Goal: Information Seeking & Learning: Learn about a topic

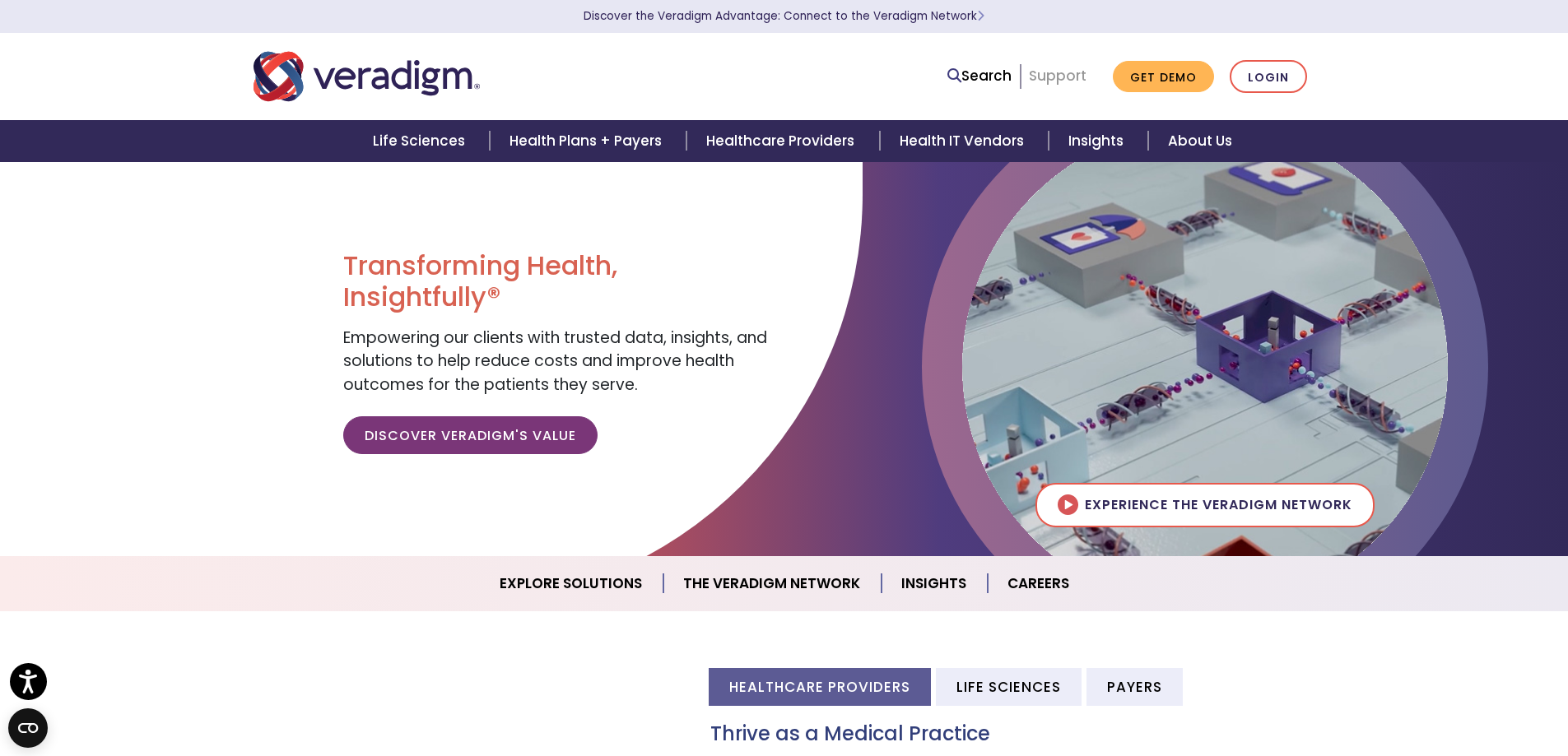
click at [1054, 72] on link "Support" at bounding box center [1058, 76] width 57 height 20
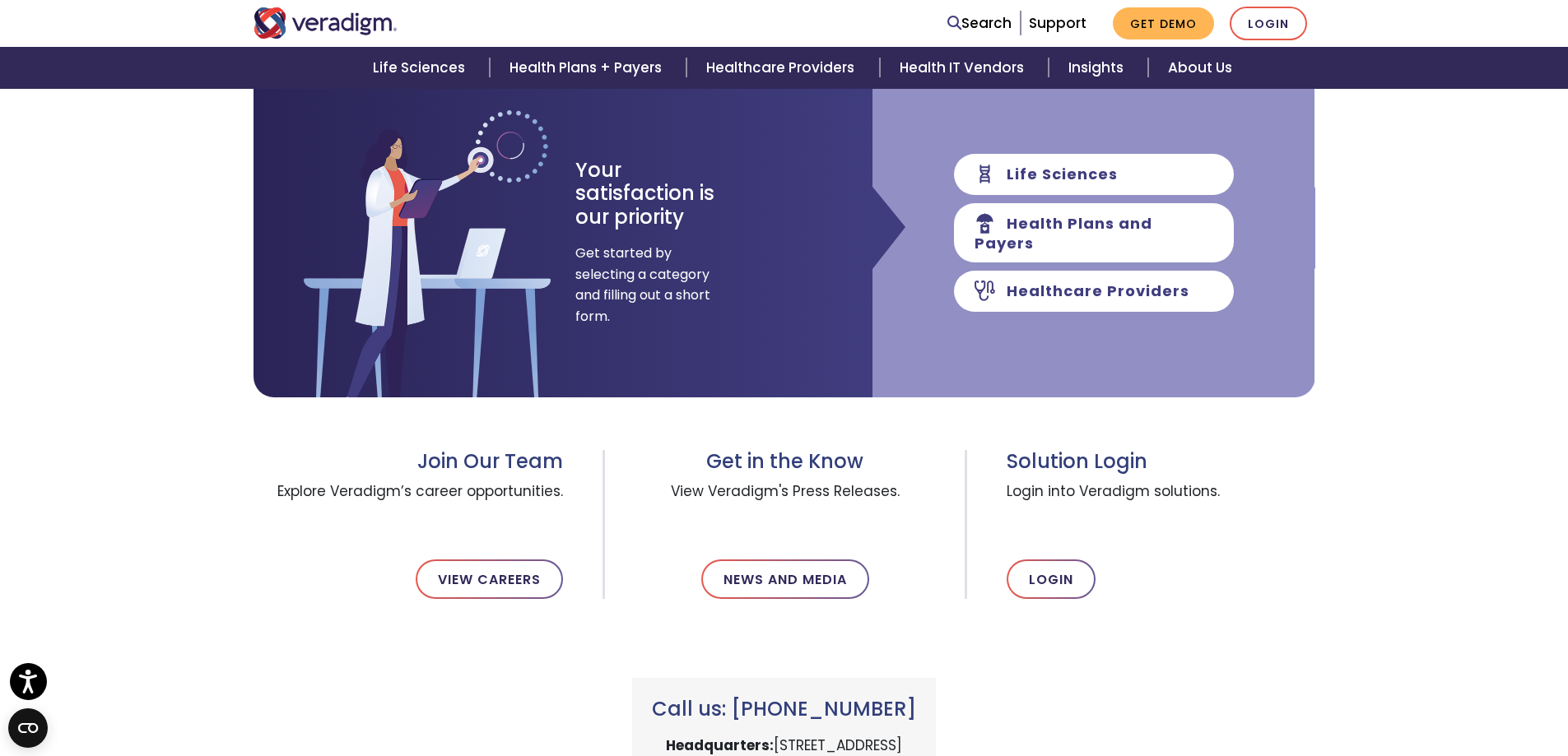
scroll to position [247, 0]
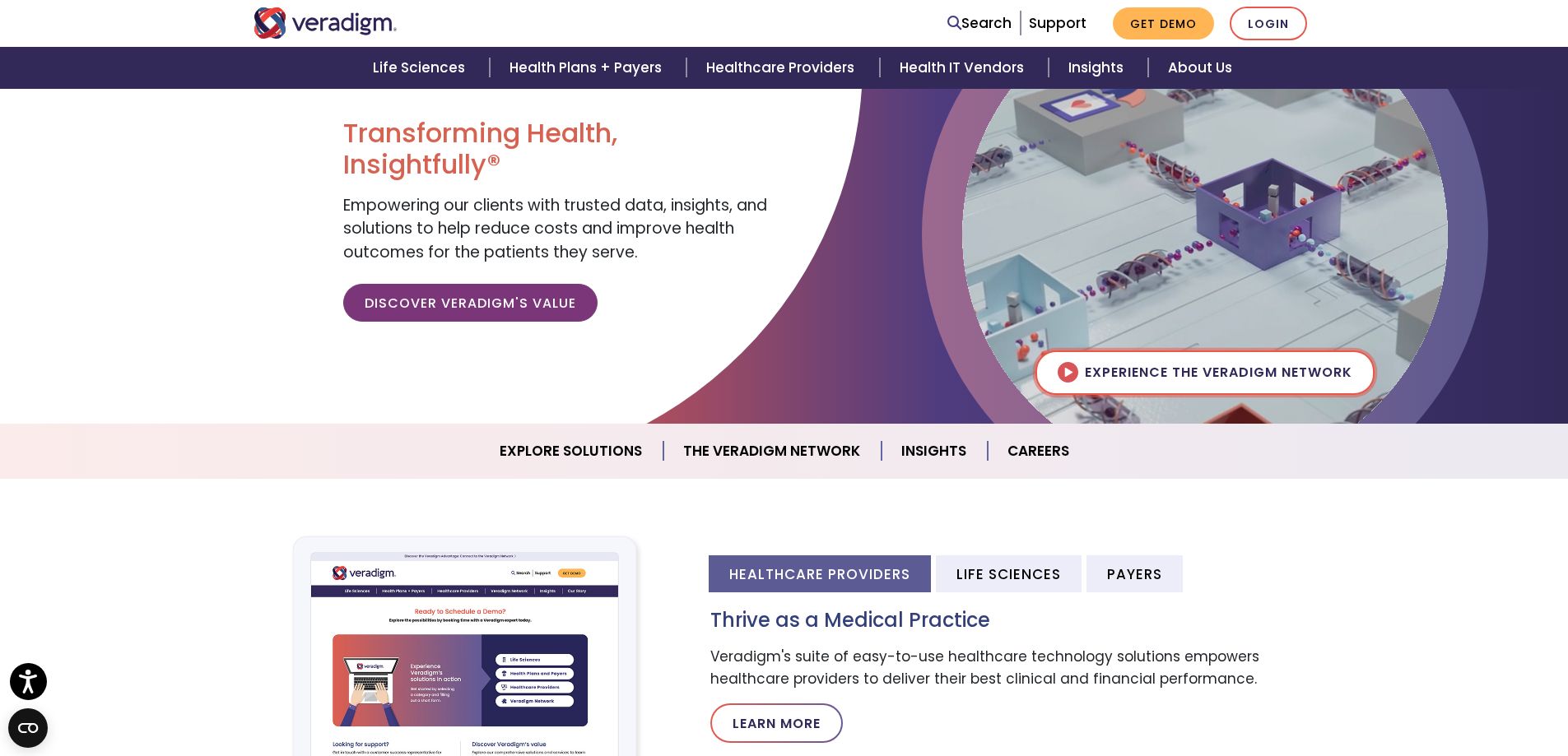
scroll to position [165, 0]
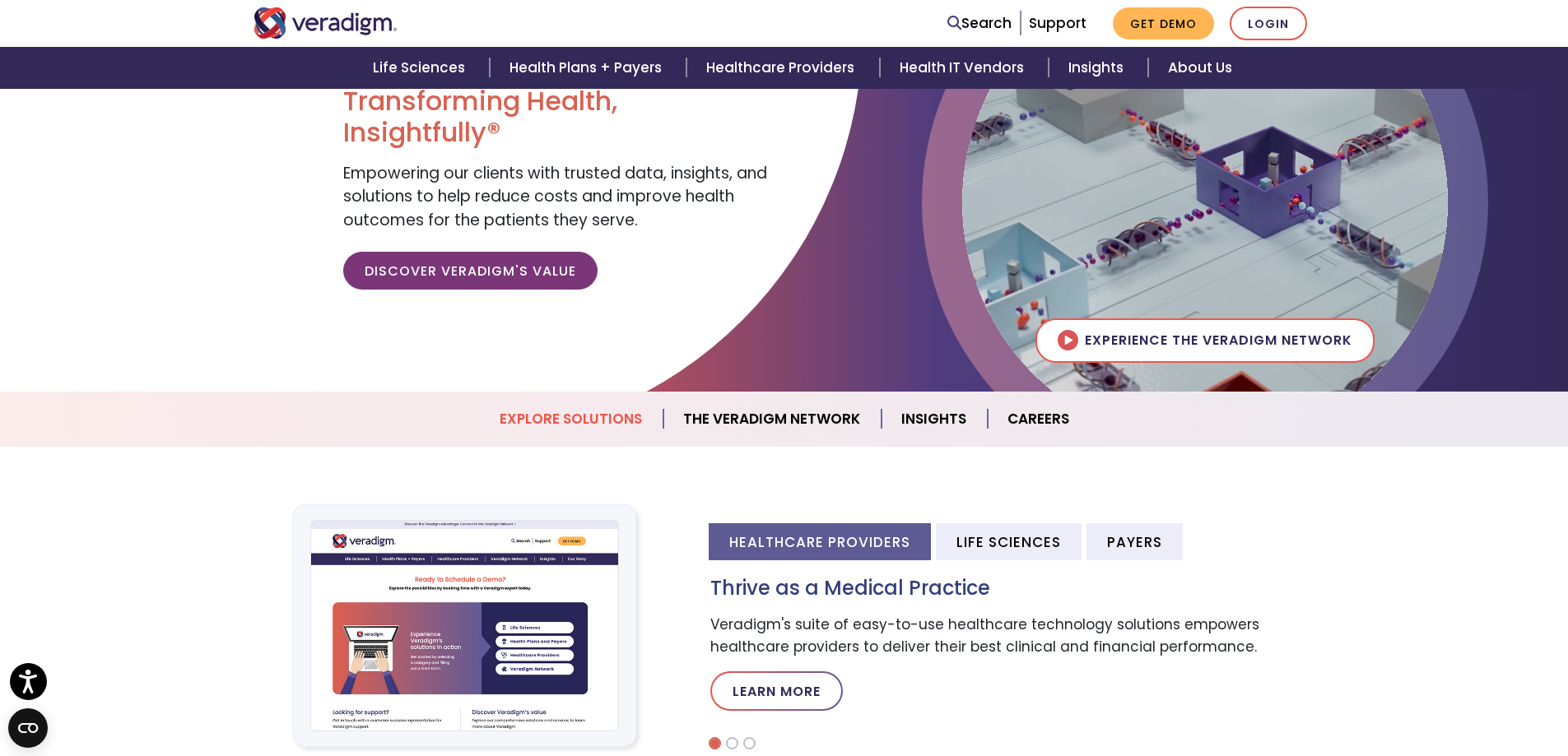
click at [588, 410] on link "Explore Solutions" at bounding box center [572, 419] width 184 height 42
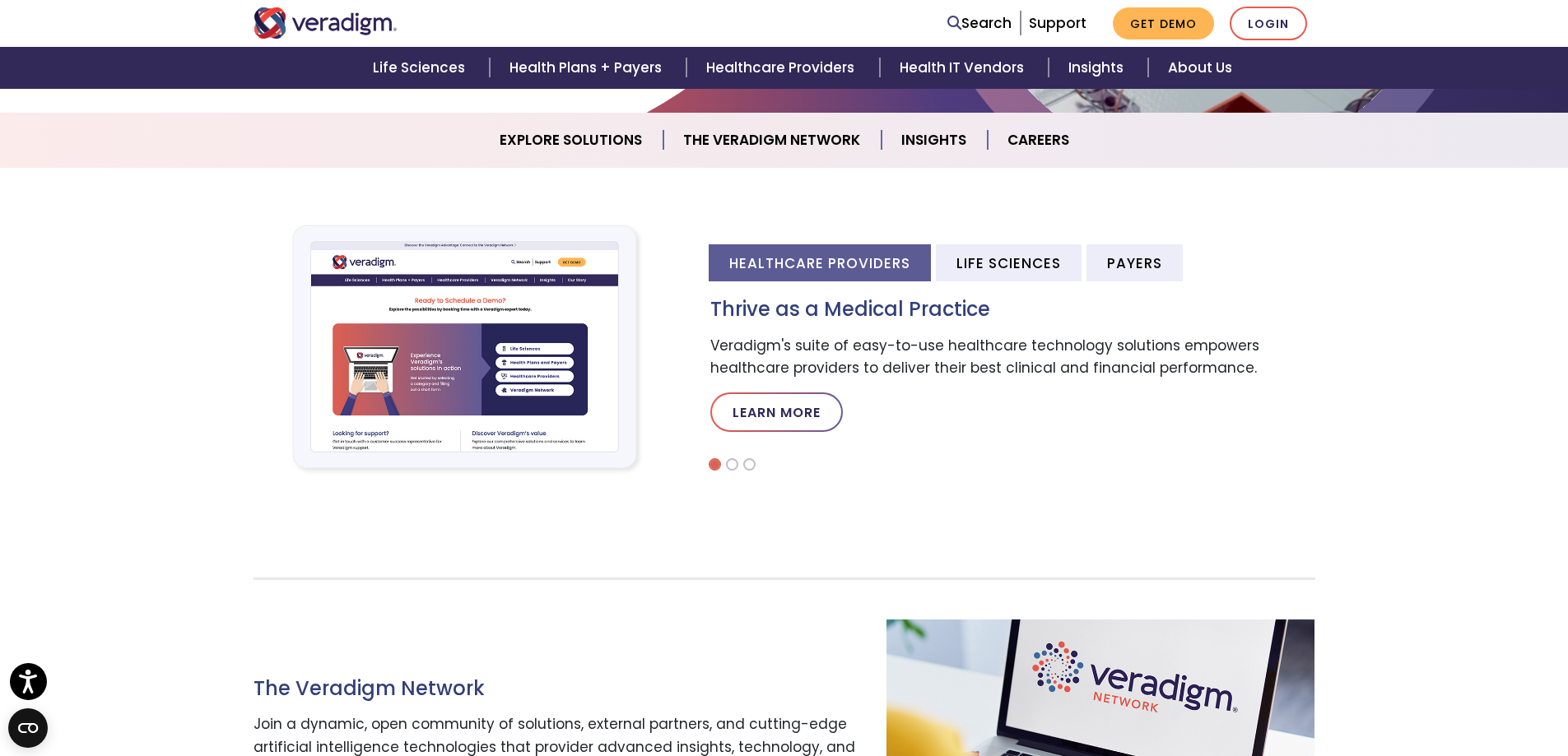
scroll to position [442, 0]
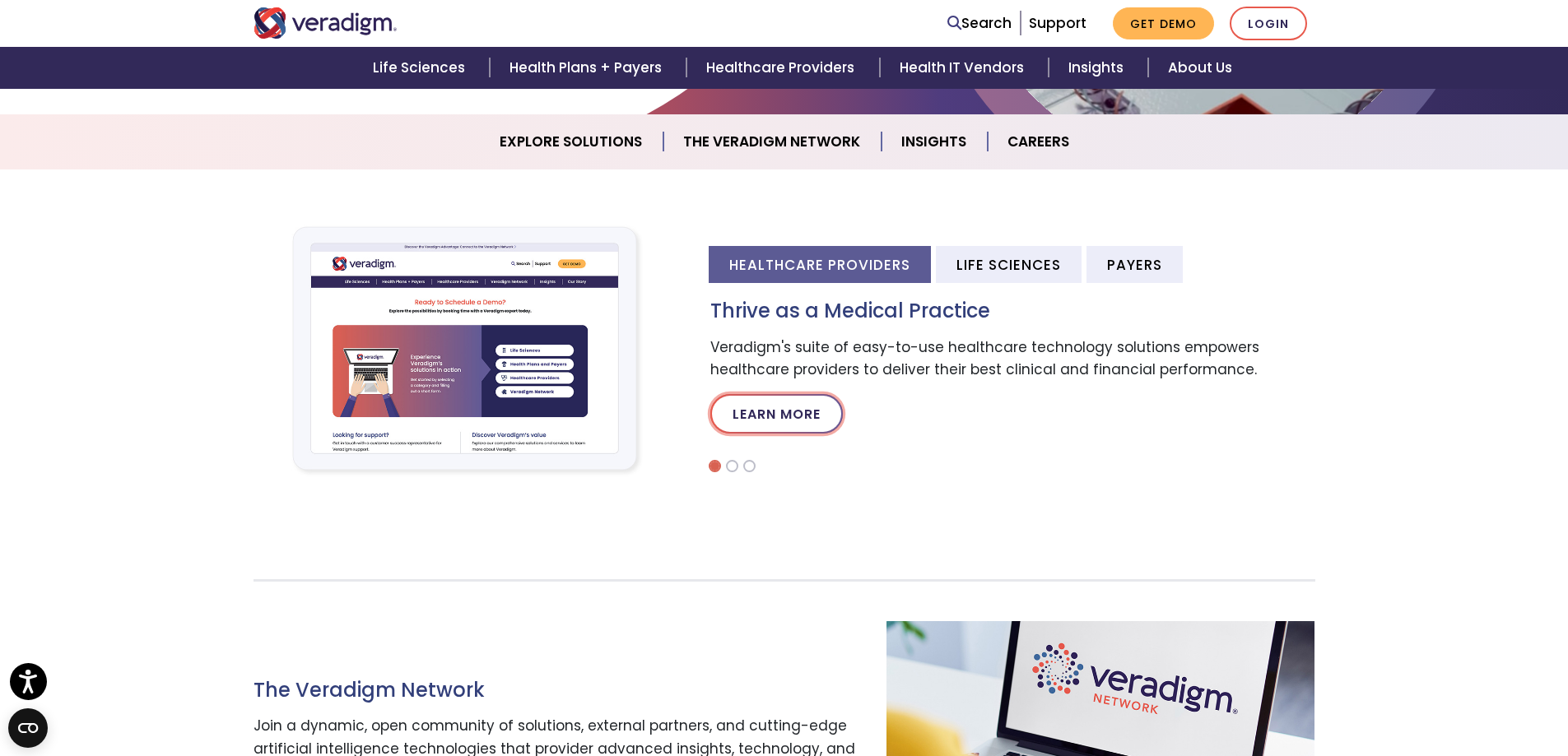
click at [797, 400] on link "Learn More" at bounding box center [777, 414] width 133 height 39
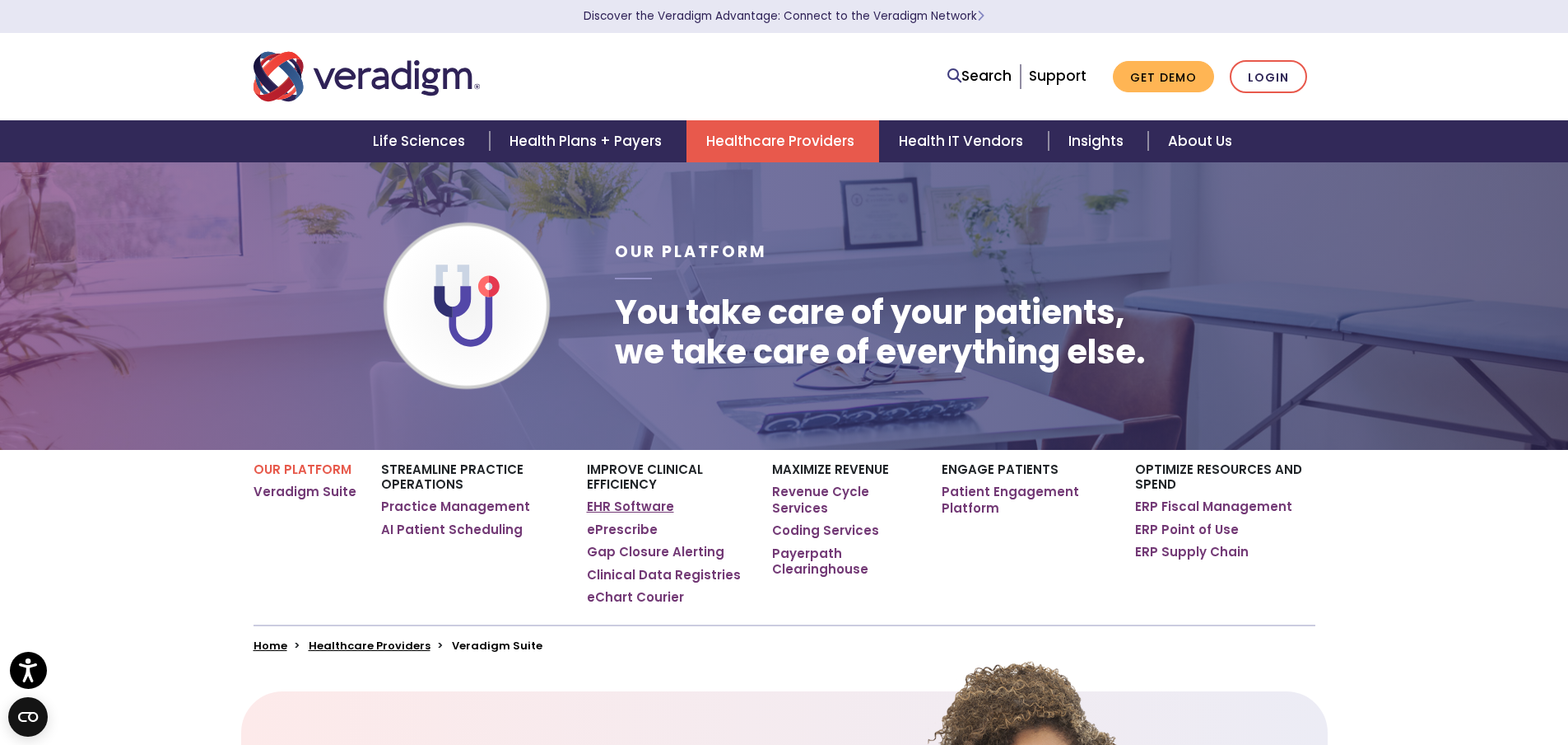
click at [641, 512] on link "EHR Software" at bounding box center [630, 507] width 87 height 16
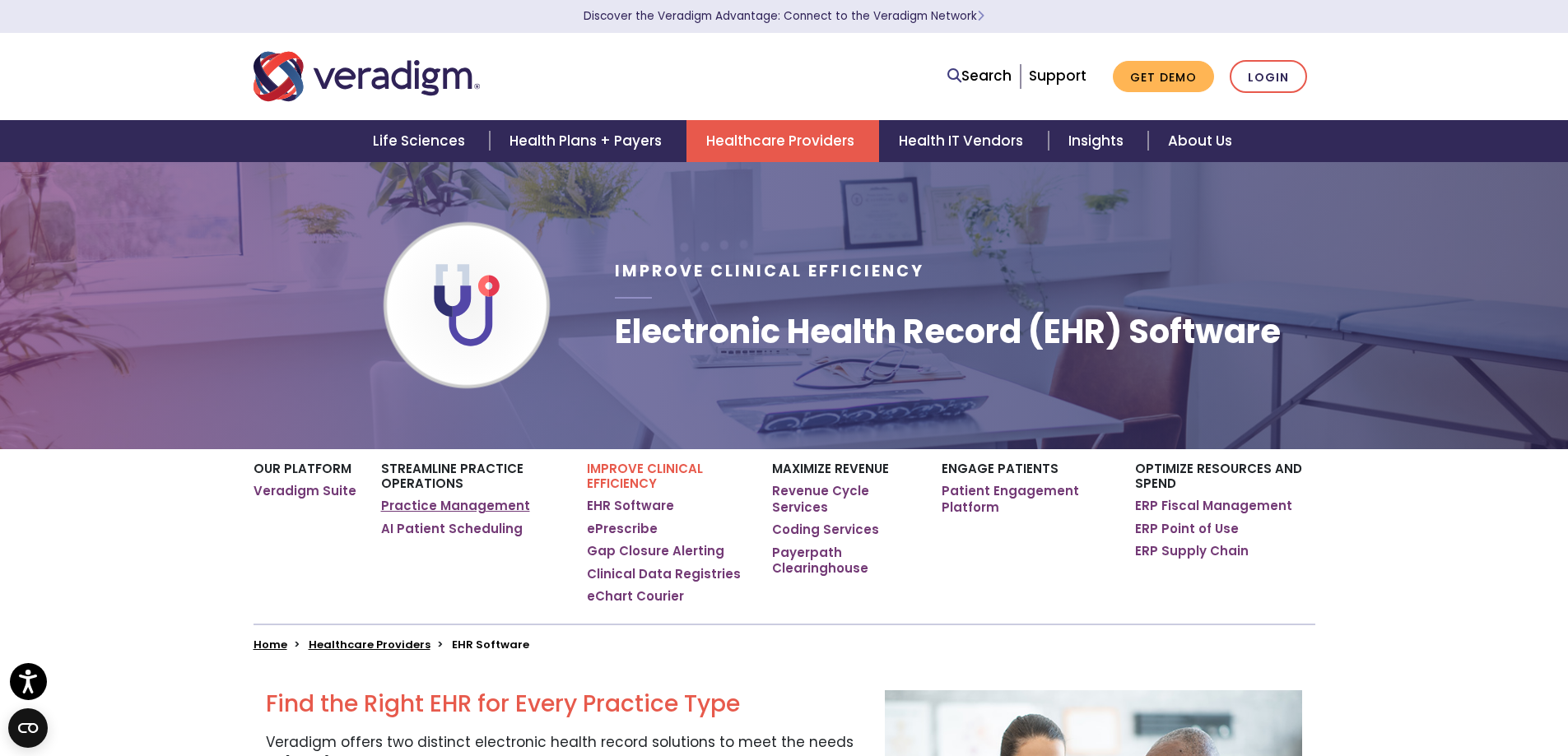
click at [460, 508] on link "Practice Management" at bounding box center [455, 506] width 149 height 16
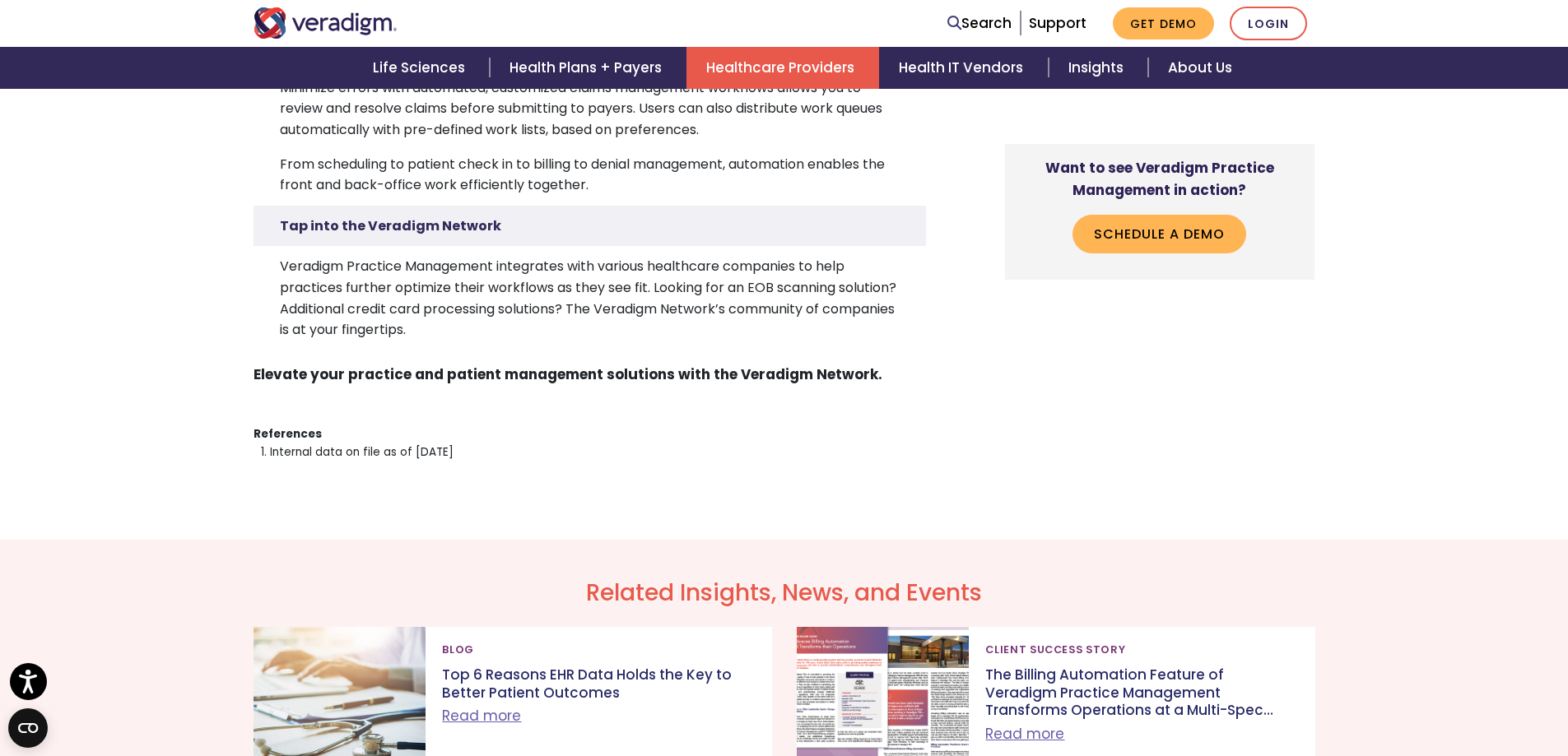
scroll to position [4856, 0]
